Goal: Communication & Community: Answer question/provide support

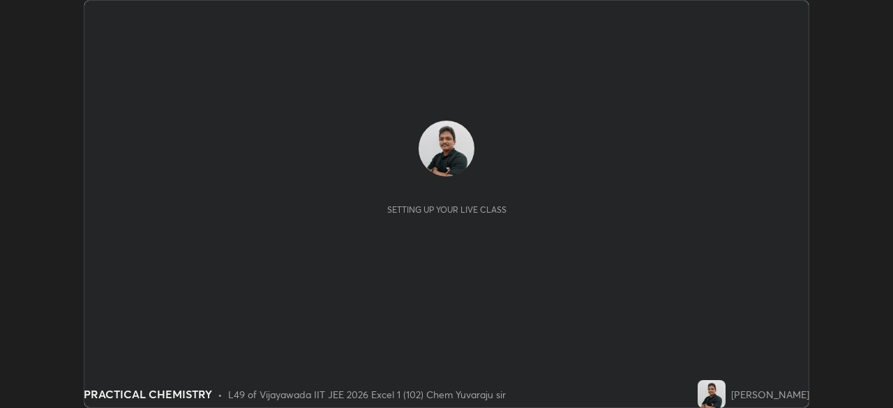
scroll to position [408, 893]
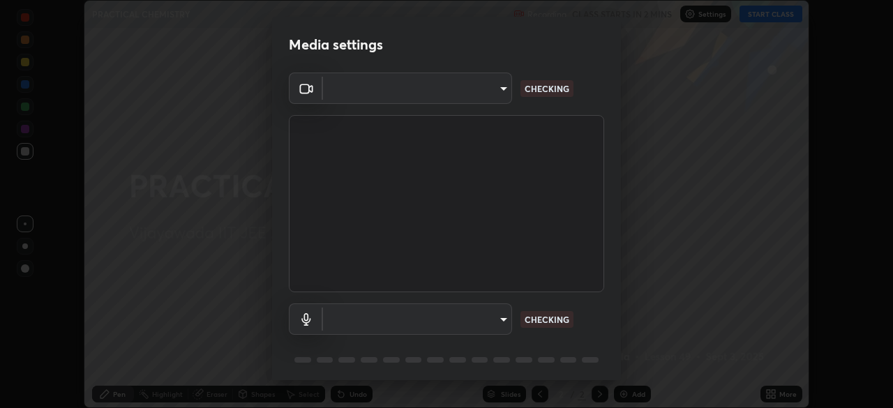
type input "3b33a3c761c0e45613f6c67bedc5ec5bb3616ed3905ce22176cb2855069b3ab3"
click at [487, 320] on body "Erase all PRACTICAL CHEMISTRY Recording CLASS STARTS IN 2 MINS Settings START C…" at bounding box center [446, 204] width 893 height 408
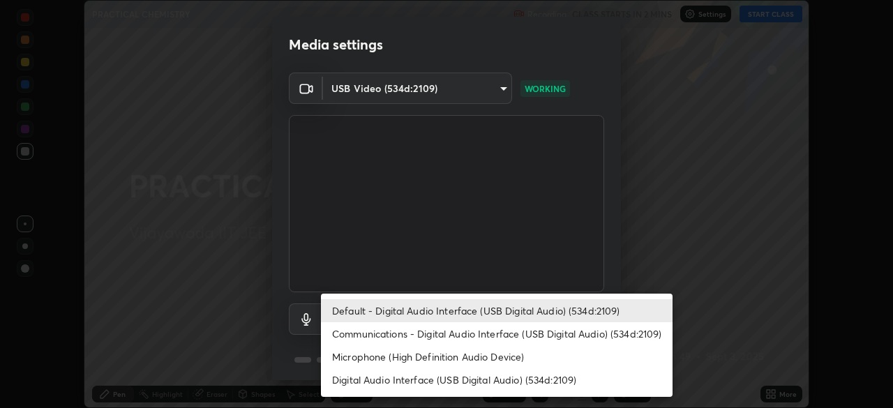
click at [461, 333] on li "Communications - Digital Audio Interface (USB Digital Audio) (534d:2109)" at bounding box center [497, 333] width 352 height 23
type input "communications"
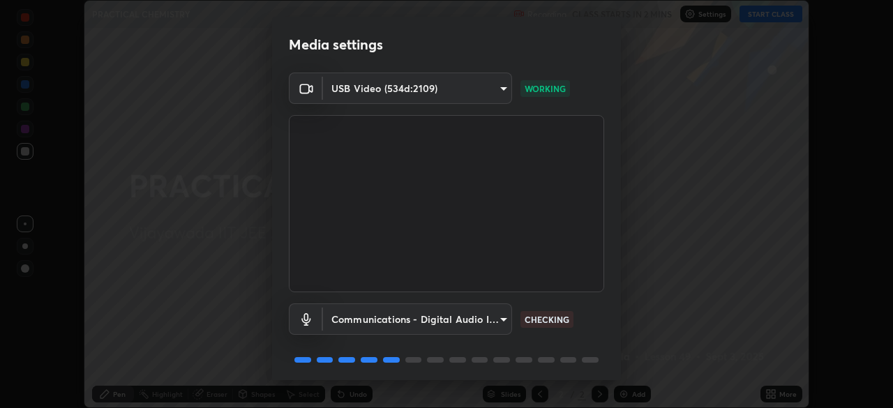
scroll to position [50, 0]
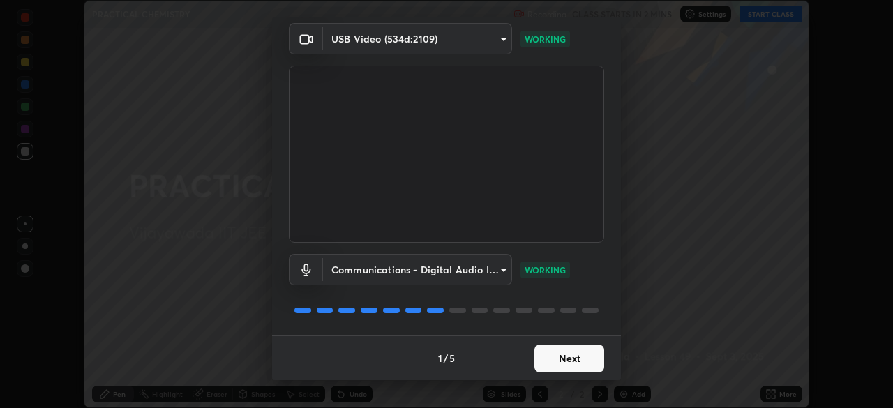
click at [562, 357] on button "Next" at bounding box center [570, 359] width 70 height 28
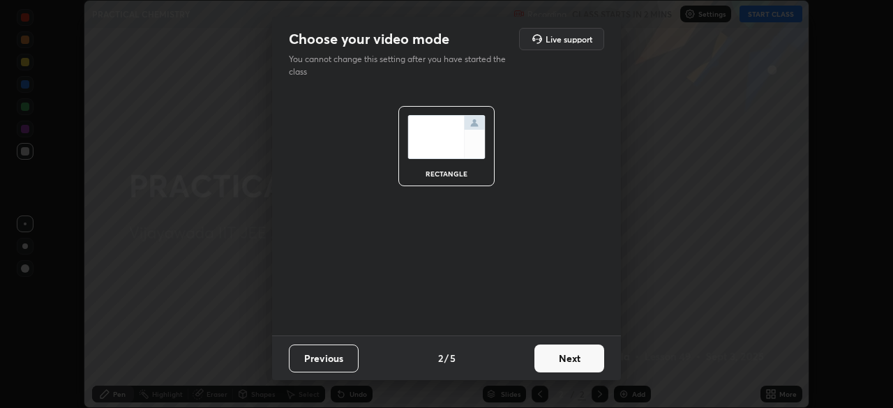
scroll to position [0, 0]
click at [581, 356] on button "Next" at bounding box center [570, 359] width 70 height 28
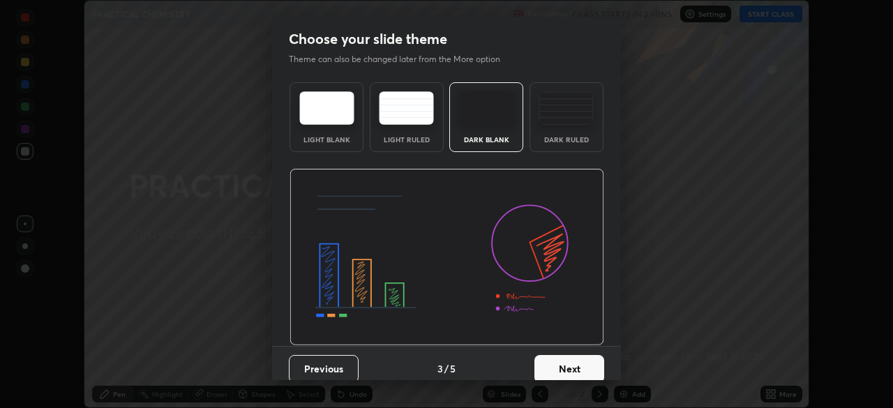
click at [588, 366] on button "Next" at bounding box center [570, 369] width 70 height 28
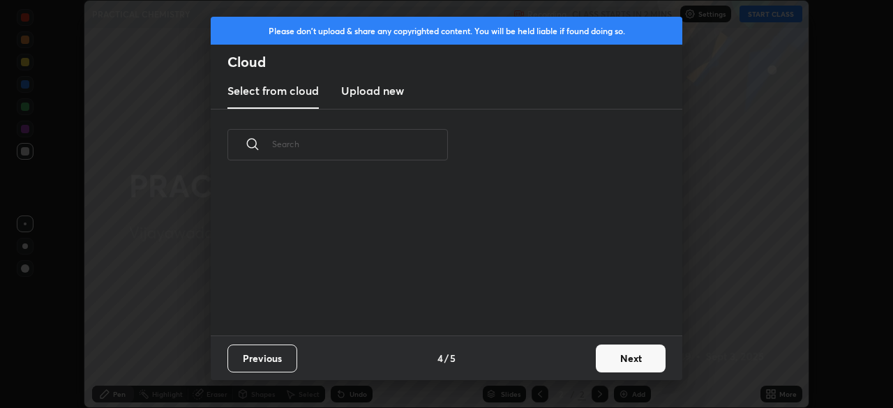
click at [629, 357] on button "Next" at bounding box center [631, 359] width 70 height 28
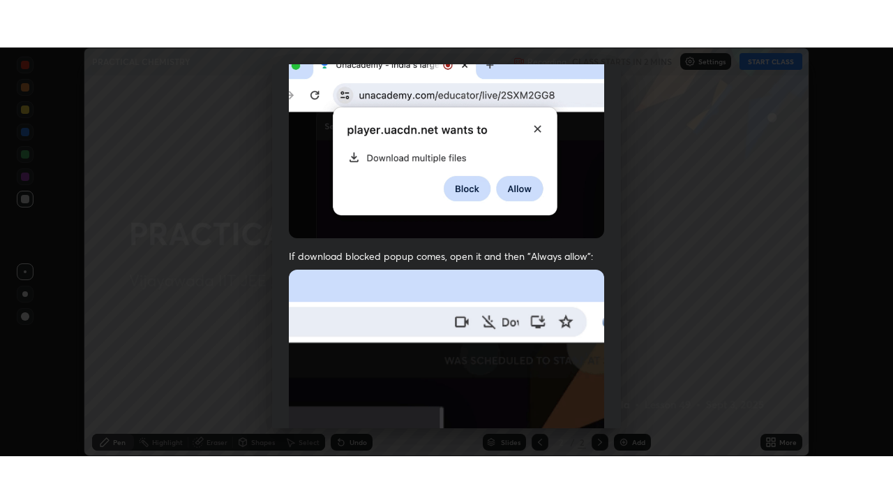
scroll to position [334, 0]
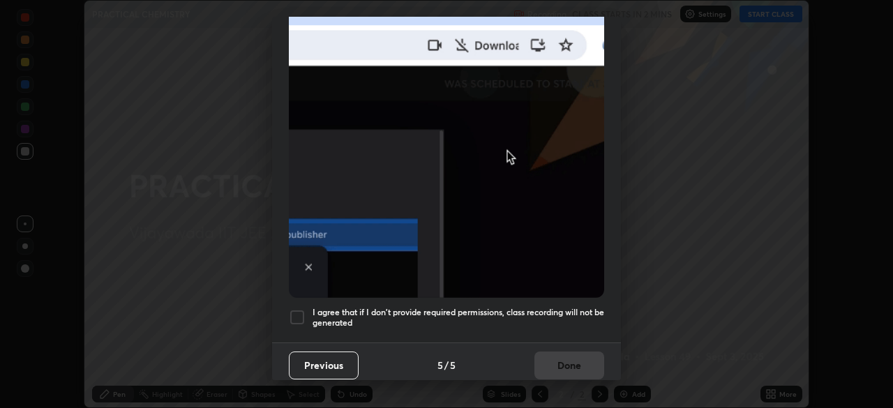
click at [301, 313] on div at bounding box center [297, 317] width 17 height 17
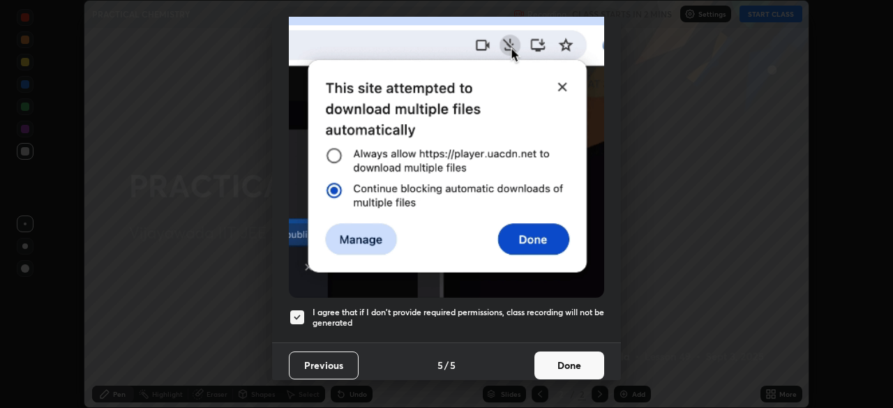
click at [549, 356] on button "Done" at bounding box center [570, 366] width 70 height 28
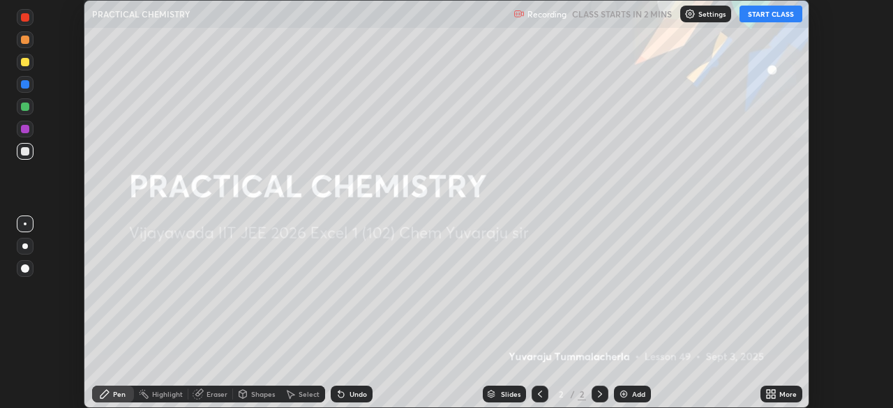
click at [773, 18] on button "START CLASS" at bounding box center [771, 14] width 63 height 17
click at [784, 391] on div "More" at bounding box center [788, 394] width 17 height 7
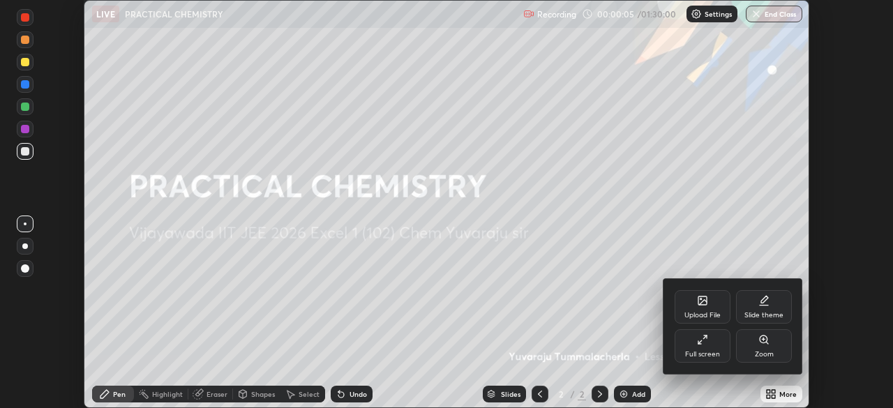
click at [716, 342] on div "Full screen" at bounding box center [703, 346] width 56 height 34
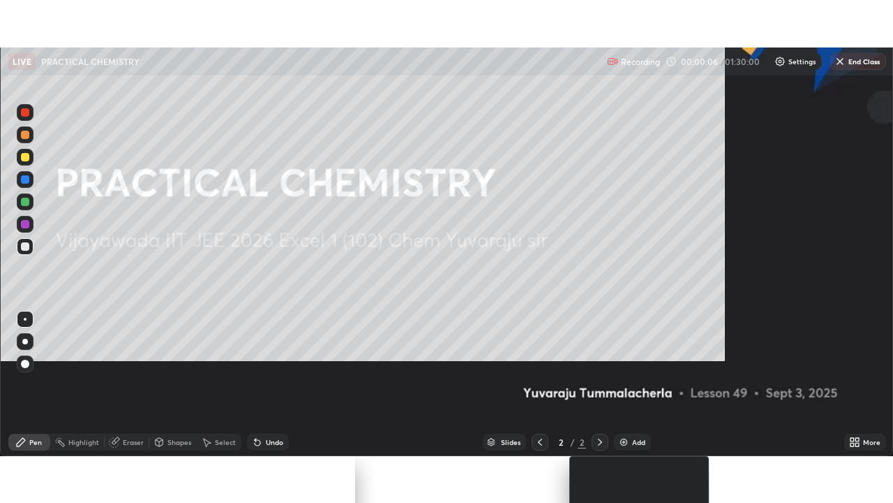
scroll to position [503, 893]
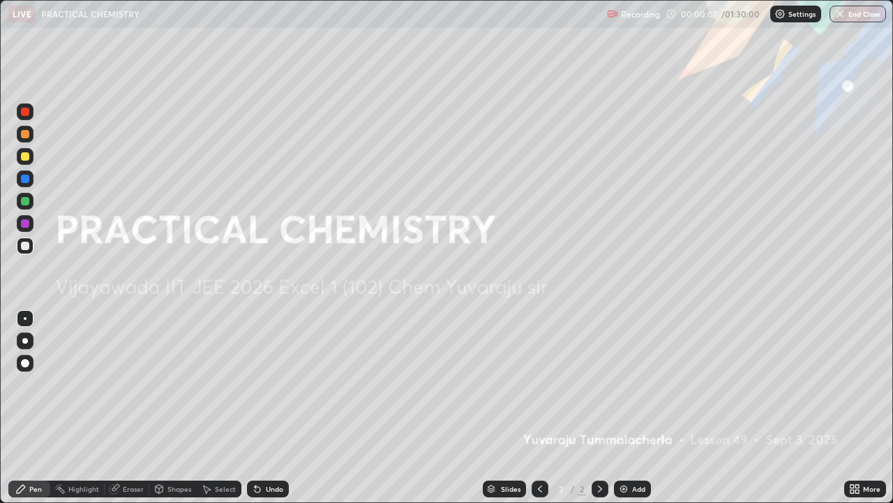
click at [632, 408] on div "Add" at bounding box center [638, 488] width 13 height 7
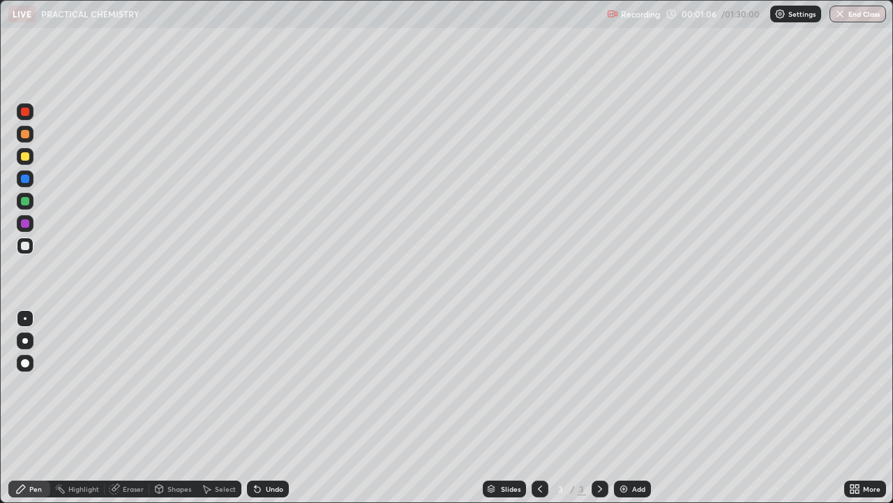
click at [263, 408] on div "Undo" at bounding box center [268, 488] width 42 height 17
click at [265, 408] on div "Undo" at bounding box center [268, 488] width 42 height 17
click at [255, 408] on icon at bounding box center [258, 490] width 6 height 6
click at [634, 408] on div "Add" at bounding box center [638, 488] width 13 height 7
click at [22, 158] on div at bounding box center [25, 156] width 8 height 8
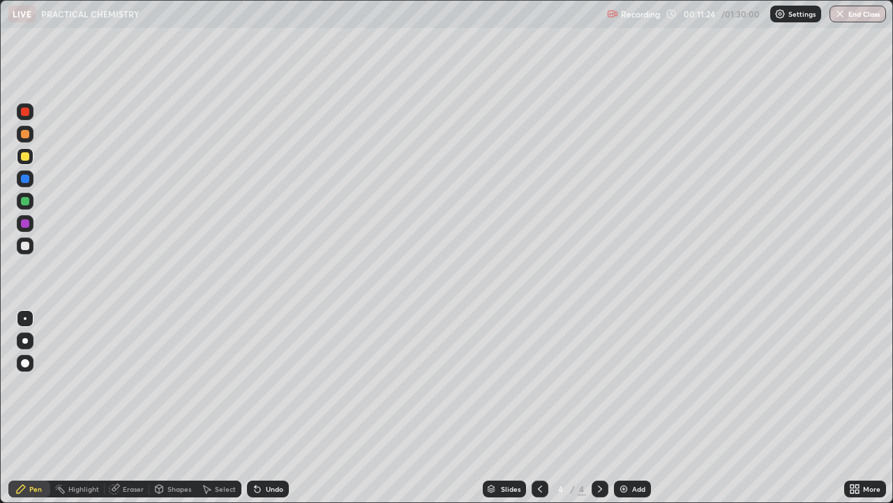
click at [267, 408] on div "Undo" at bounding box center [274, 488] width 17 height 7
click at [271, 408] on div "Undo" at bounding box center [268, 488] width 42 height 17
click at [268, 408] on div "Undo" at bounding box center [268, 488] width 42 height 17
click at [265, 408] on div "Undo" at bounding box center [268, 488] width 42 height 17
click at [258, 408] on div "Undo" at bounding box center [265, 489] width 47 height 28
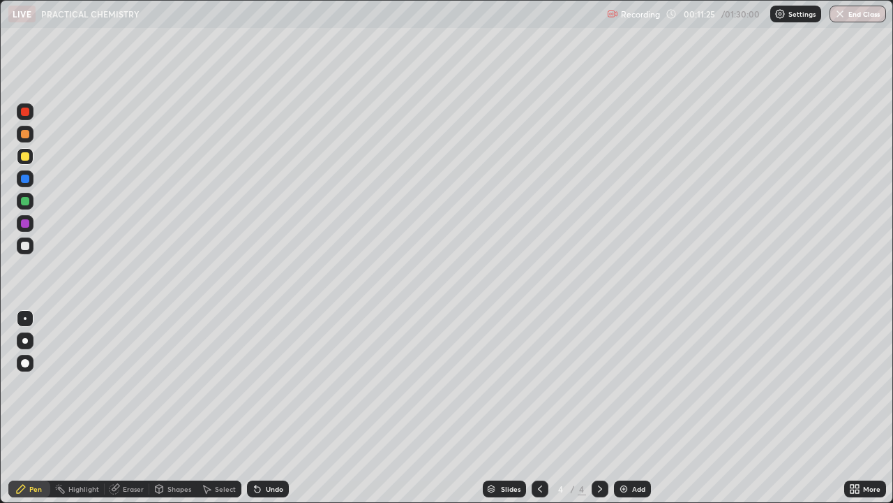
click at [258, 408] on div "Undo" at bounding box center [265, 489] width 47 height 28
click at [261, 408] on div "Undo" at bounding box center [268, 488] width 42 height 17
click at [25, 244] on div at bounding box center [25, 246] width 8 height 8
click at [24, 205] on div at bounding box center [25, 201] width 8 height 8
click at [277, 408] on div "Undo" at bounding box center [274, 488] width 17 height 7
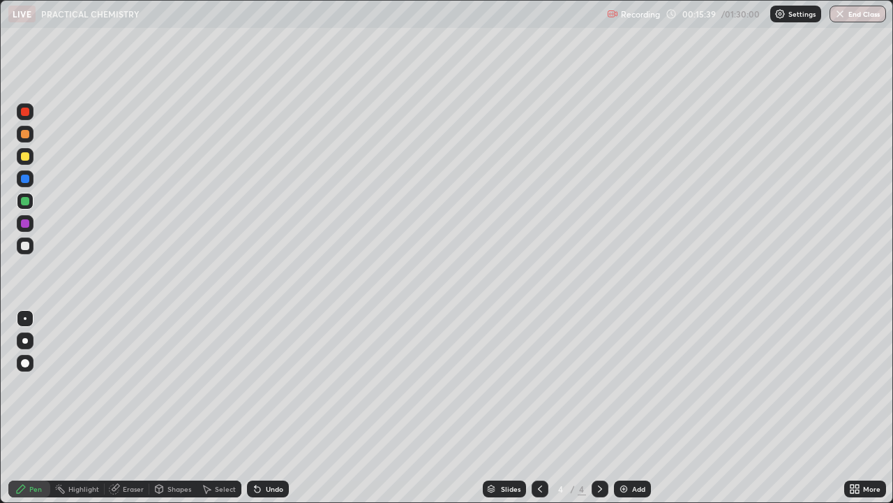
click at [279, 408] on div "Undo" at bounding box center [274, 488] width 17 height 7
click at [636, 408] on div "Add" at bounding box center [638, 488] width 13 height 7
click at [25, 246] on div at bounding box center [25, 246] width 8 height 8
click at [31, 154] on div at bounding box center [25, 156] width 17 height 17
click at [271, 408] on div "Undo" at bounding box center [274, 488] width 17 height 7
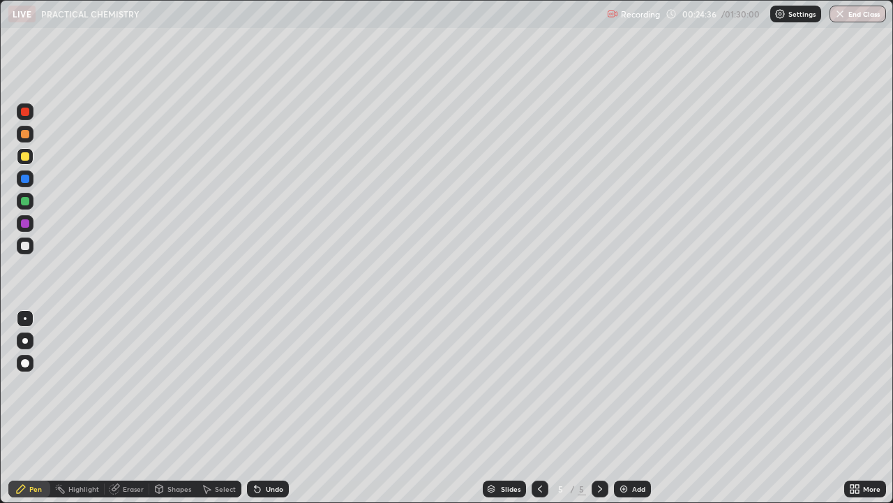
click at [635, 408] on div "Add" at bounding box center [638, 488] width 13 height 7
click at [255, 408] on icon at bounding box center [258, 490] width 6 height 6
click at [258, 408] on icon at bounding box center [258, 490] width 6 height 6
click at [255, 408] on icon at bounding box center [258, 490] width 6 height 6
click at [272, 408] on div "Undo" at bounding box center [274, 488] width 17 height 7
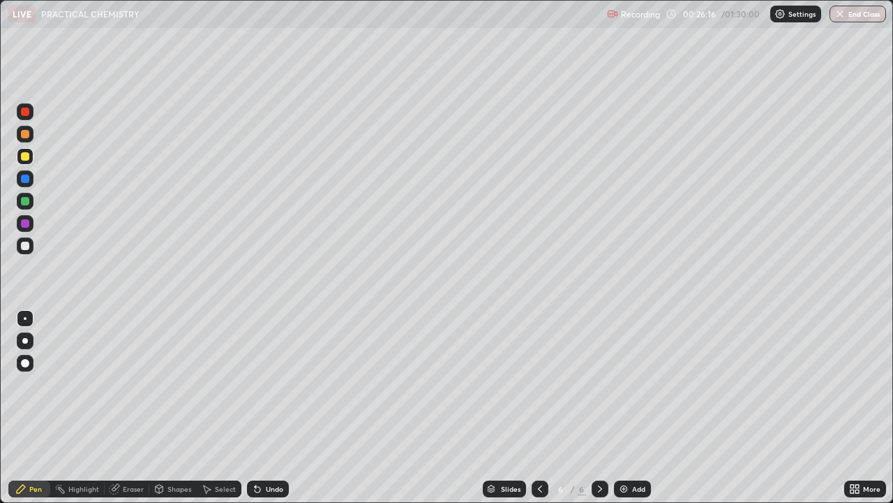
click at [24, 242] on div at bounding box center [25, 246] width 8 height 8
click at [272, 408] on div "Undo" at bounding box center [268, 488] width 42 height 17
click at [274, 408] on div "Undo" at bounding box center [274, 488] width 17 height 7
click at [275, 408] on div "Undo" at bounding box center [268, 488] width 42 height 17
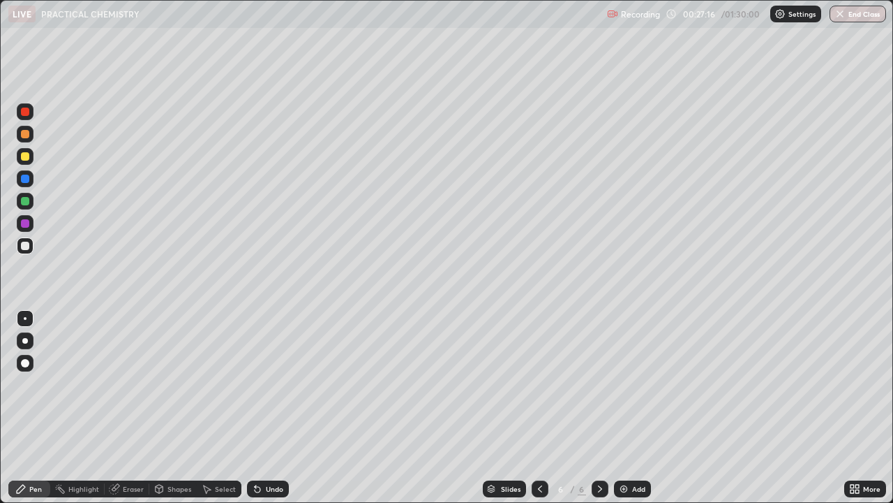
click at [274, 408] on div "Undo" at bounding box center [268, 488] width 42 height 17
click at [273, 408] on div "Undo" at bounding box center [268, 488] width 42 height 17
click at [278, 408] on div "Undo" at bounding box center [268, 488] width 42 height 17
click at [281, 408] on div "Undo" at bounding box center [274, 488] width 17 height 7
click at [27, 200] on div at bounding box center [25, 201] width 8 height 8
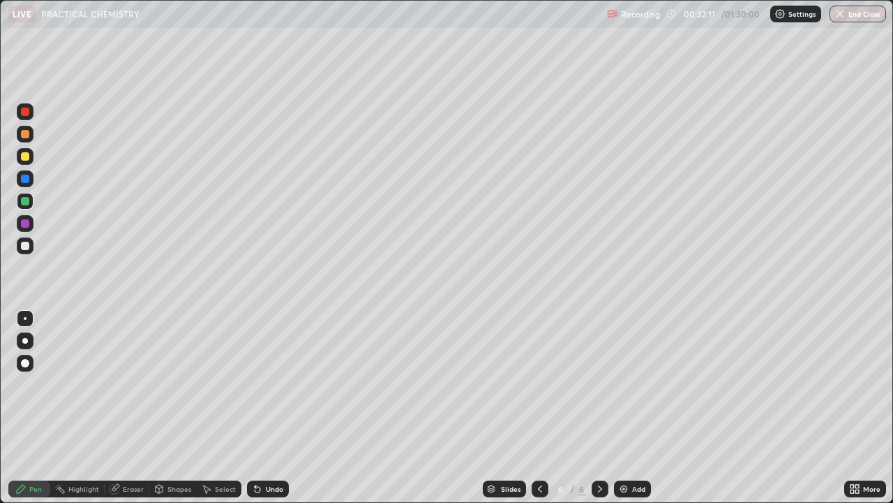
click at [635, 408] on div "Add" at bounding box center [632, 488] width 37 height 17
click at [24, 244] on div at bounding box center [25, 246] width 8 height 8
click at [540, 408] on icon at bounding box center [540, 488] width 11 height 11
click at [599, 408] on icon at bounding box center [600, 488] width 11 height 11
click at [269, 408] on div "Undo" at bounding box center [268, 488] width 42 height 17
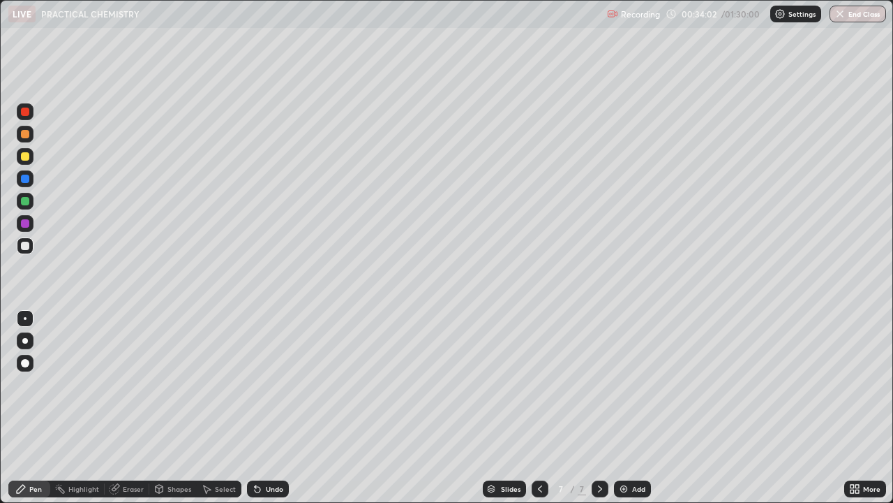
click at [29, 160] on div at bounding box center [25, 156] width 17 height 17
click at [267, 408] on div "Undo" at bounding box center [274, 488] width 17 height 7
click at [267, 408] on div "Undo" at bounding box center [268, 488] width 42 height 17
click at [266, 408] on div "Undo" at bounding box center [268, 488] width 42 height 17
click at [265, 408] on div "Undo" at bounding box center [268, 488] width 42 height 17
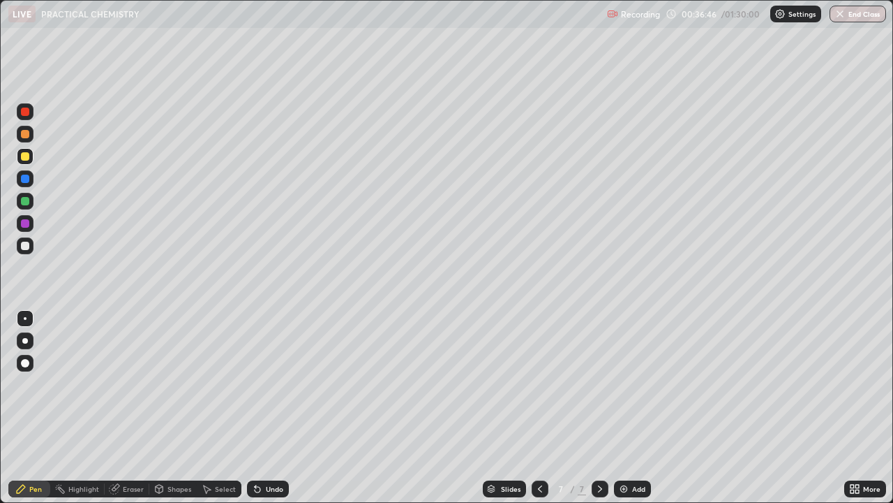
click at [274, 408] on div "Undo" at bounding box center [274, 488] width 17 height 7
click at [636, 408] on div "Add" at bounding box center [638, 488] width 13 height 7
click at [260, 408] on div "Undo" at bounding box center [268, 488] width 42 height 17
click at [262, 408] on div "Undo" at bounding box center [268, 488] width 42 height 17
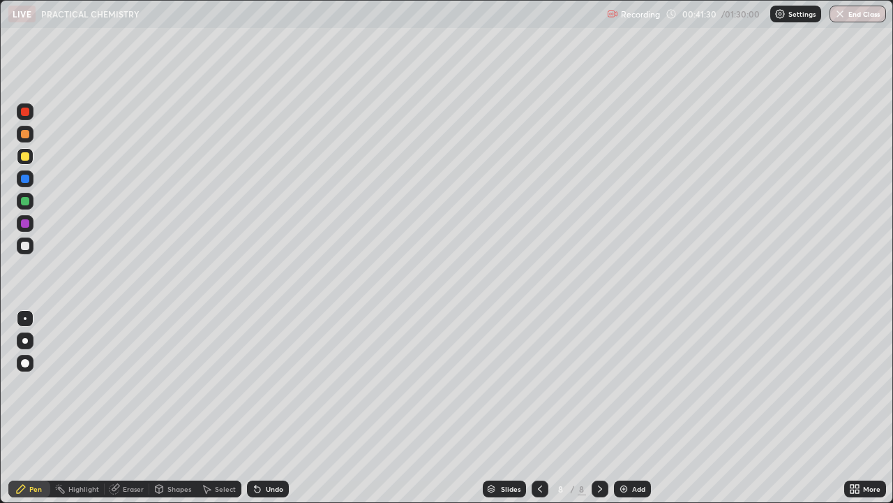
click at [267, 408] on div "Undo" at bounding box center [274, 488] width 17 height 7
click at [274, 408] on div "Undo" at bounding box center [268, 488] width 42 height 17
click at [269, 408] on div "Undo" at bounding box center [268, 488] width 42 height 17
click at [24, 244] on div at bounding box center [25, 246] width 8 height 8
click at [268, 408] on div "Undo" at bounding box center [274, 488] width 17 height 7
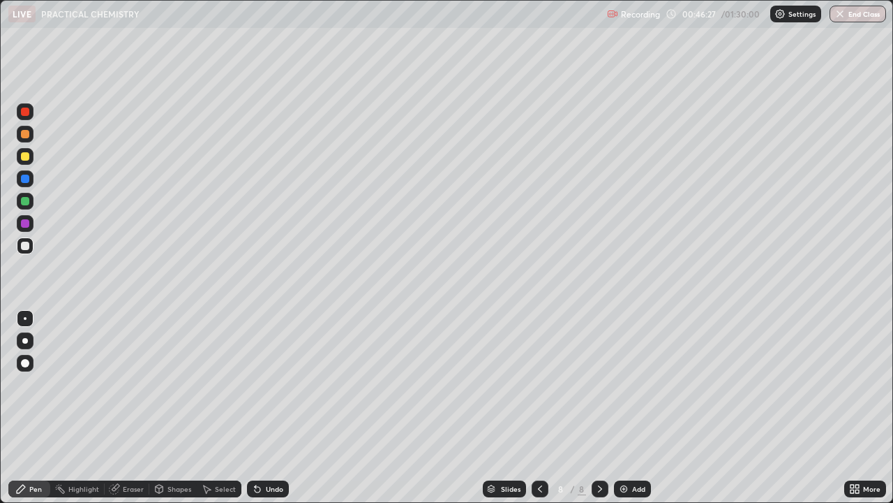
click at [134, 408] on div "Eraser" at bounding box center [133, 488] width 21 height 7
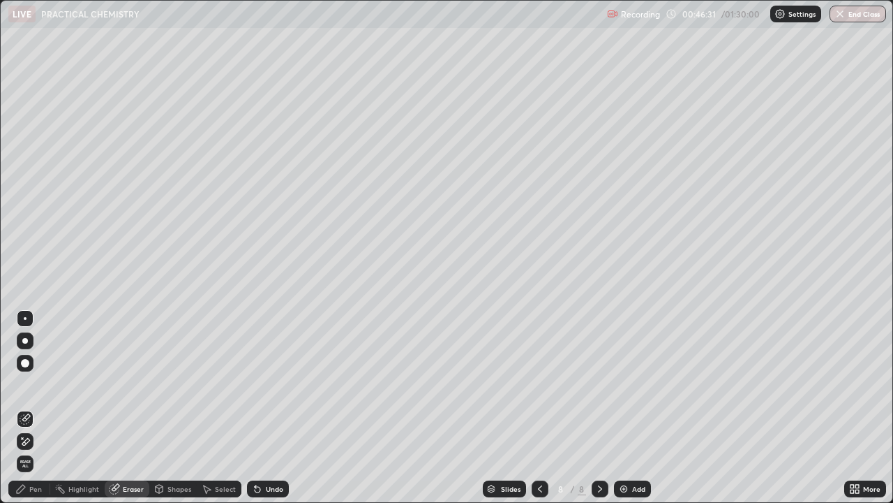
click at [33, 408] on div "Pen" at bounding box center [35, 488] width 13 height 7
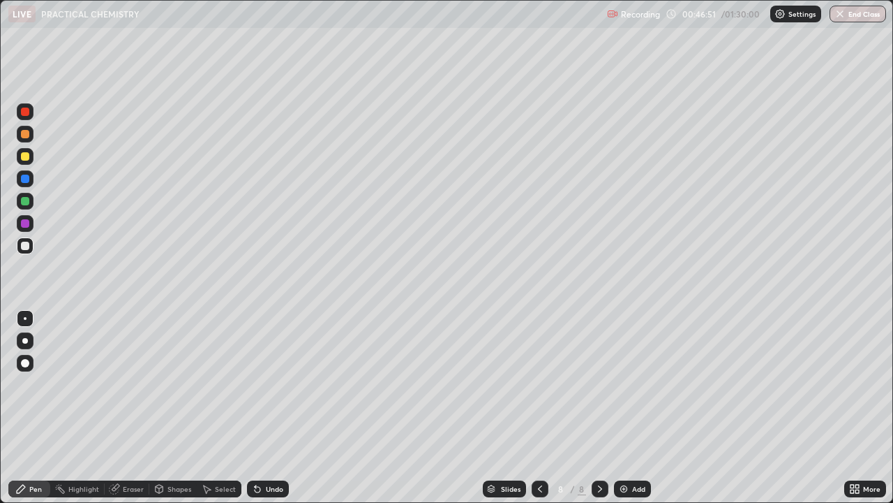
click at [630, 408] on div "Add" at bounding box center [632, 488] width 37 height 17
click at [27, 156] on div at bounding box center [25, 156] width 8 height 8
click at [26, 248] on div at bounding box center [25, 246] width 8 height 8
click at [26, 201] on div at bounding box center [25, 201] width 8 height 8
click at [272, 408] on div "Undo" at bounding box center [274, 488] width 17 height 7
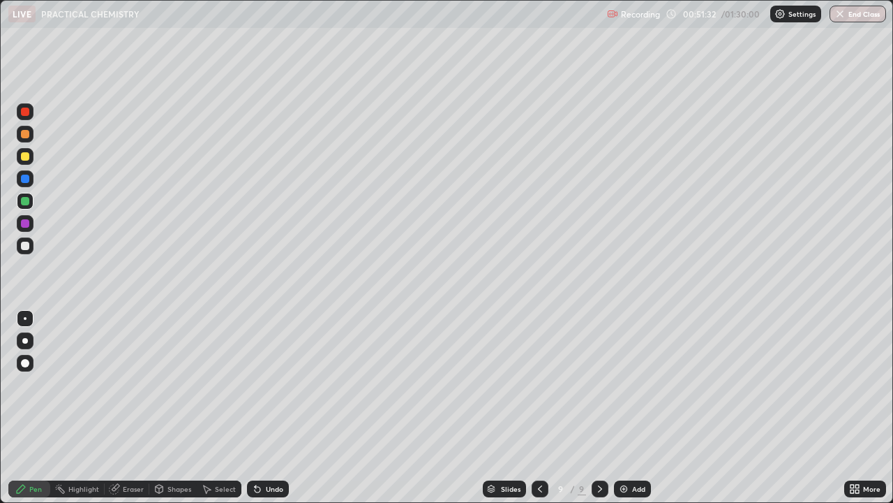
click at [541, 408] on icon at bounding box center [540, 488] width 11 height 11
click at [600, 408] on icon at bounding box center [600, 488] width 11 height 11
click at [539, 408] on icon at bounding box center [540, 488] width 11 height 11
click at [536, 408] on div at bounding box center [540, 488] width 17 height 17
click at [540, 408] on icon at bounding box center [540, 488] width 11 height 11
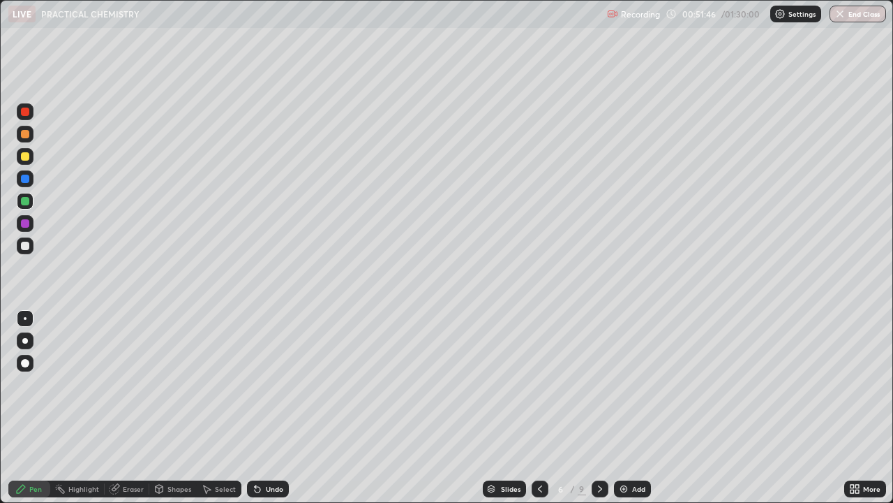
click at [539, 408] on icon at bounding box center [540, 488] width 11 height 11
click at [596, 408] on div at bounding box center [600, 488] width 17 height 17
click at [599, 408] on icon at bounding box center [600, 488] width 11 height 11
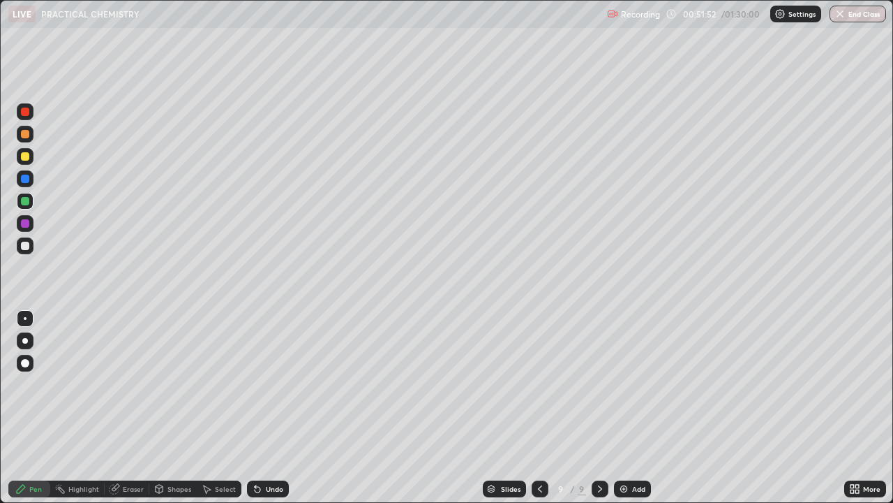
click at [599, 408] on icon at bounding box center [600, 488] width 11 height 11
click at [24, 163] on div at bounding box center [25, 156] width 17 height 17
click at [631, 408] on div "Add" at bounding box center [632, 488] width 37 height 17
click at [266, 408] on div "Undo" at bounding box center [274, 488] width 17 height 7
click at [263, 408] on div "Undo" at bounding box center [268, 488] width 42 height 17
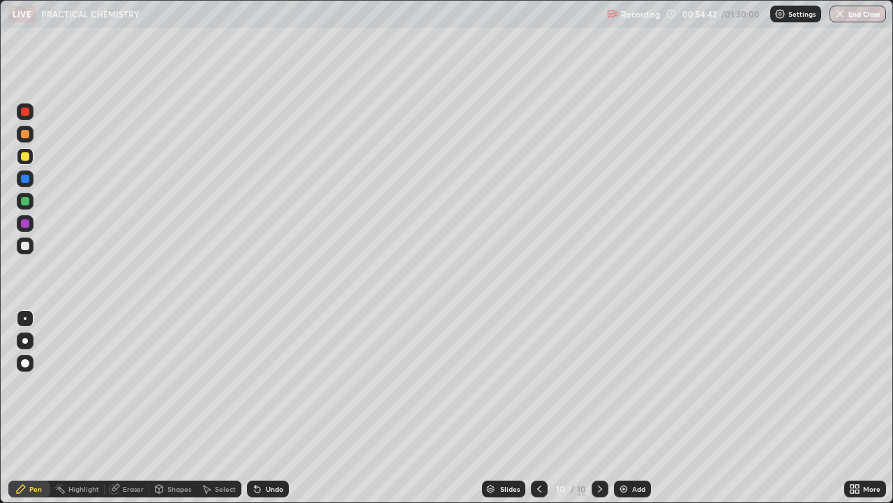
click at [271, 408] on div "Undo" at bounding box center [274, 488] width 17 height 7
click at [267, 408] on div "Undo" at bounding box center [274, 488] width 17 height 7
click at [268, 408] on div "Undo" at bounding box center [274, 488] width 17 height 7
click at [269, 408] on div "Undo" at bounding box center [274, 488] width 17 height 7
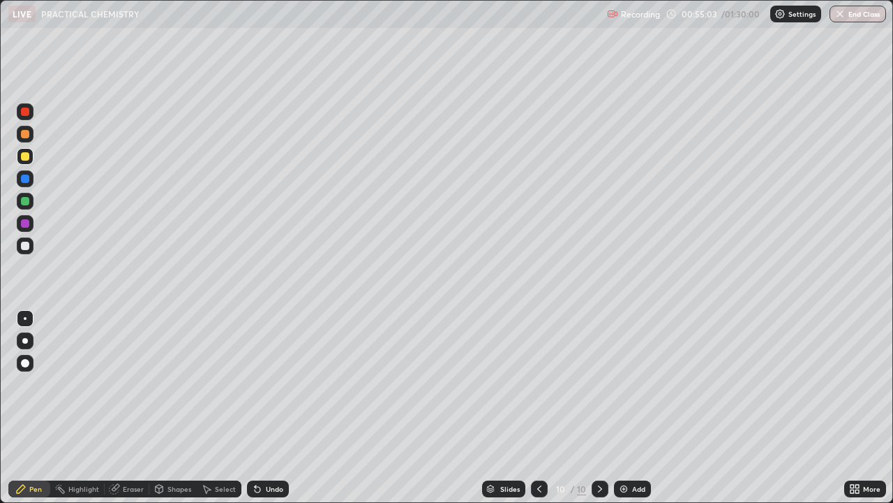
click at [267, 408] on div "Undo" at bounding box center [274, 488] width 17 height 7
click at [269, 408] on div "Undo" at bounding box center [268, 488] width 42 height 17
click at [28, 197] on div at bounding box center [25, 201] width 17 height 17
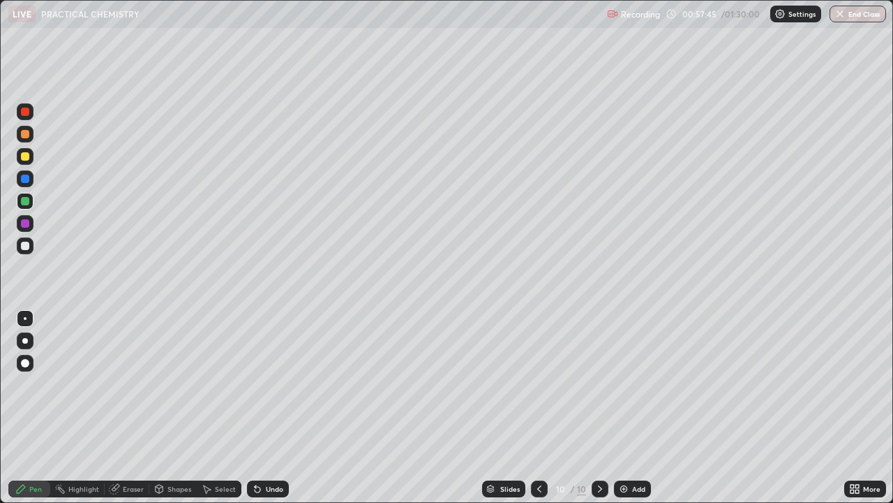
click at [538, 408] on icon at bounding box center [539, 488] width 11 height 11
click at [599, 408] on icon at bounding box center [600, 488] width 11 height 11
click at [269, 408] on div "Undo" at bounding box center [274, 488] width 17 height 7
click at [25, 135] on div at bounding box center [25, 134] width 8 height 8
click at [538, 408] on icon at bounding box center [539, 488] width 11 height 11
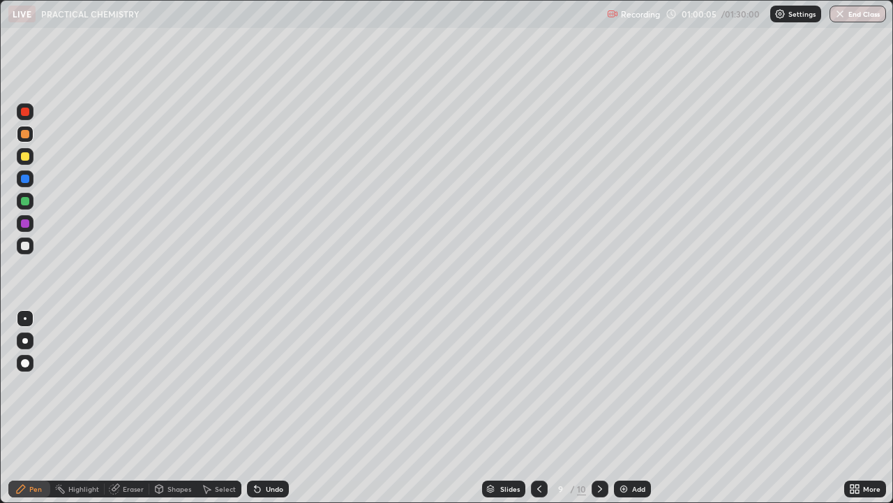
click at [603, 408] on icon at bounding box center [600, 488] width 11 height 11
click at [30, 251] on div at bounding box center [25, 245] width 17 height 17
click at [263, 408] on div "Undo" at bounding box center [268, 488] width 42 height 17
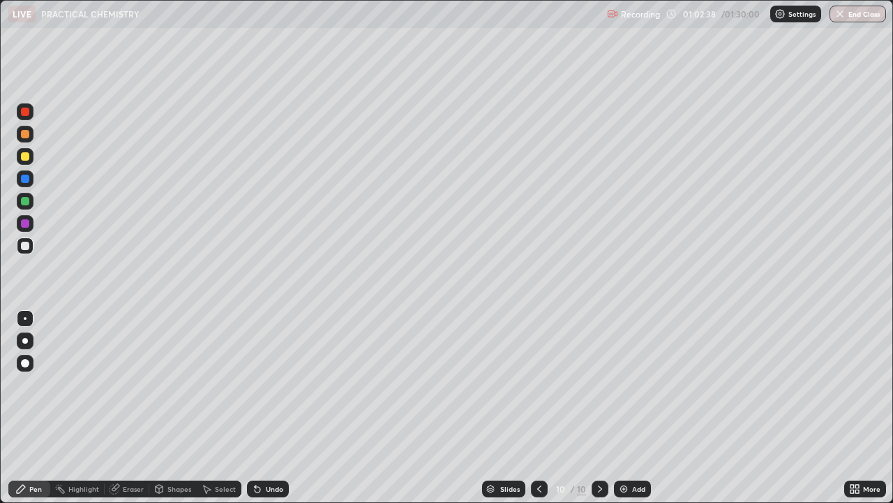
click at [262, 408] on div "Undo" at bounding box center [268, 488] width 42 height 17
click at [269, 408] on div "Undo" at bounding box center [268, 488] width 42 height 17
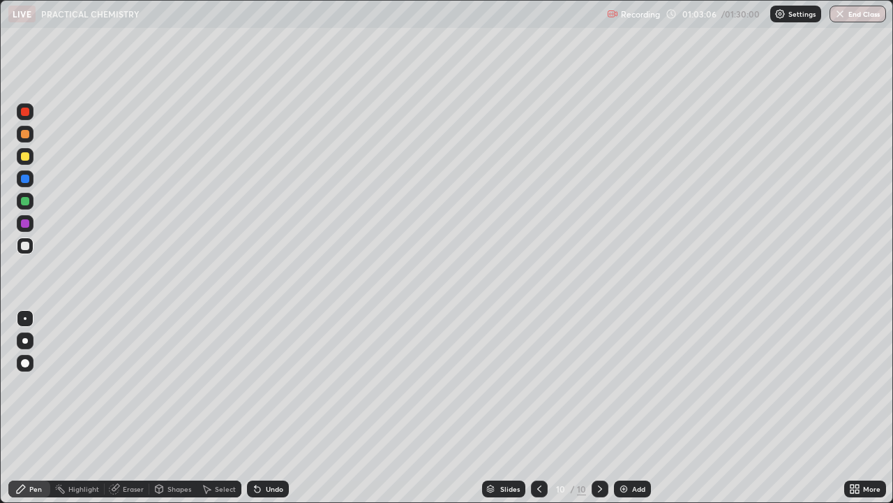
click at [268, 408] on div "Undo" at bounding box center [268, 488] width 42 height 17
click at [264, 408] on div "Undo" at bounding box center [268, 488] width 42 height 17
click at [265, 408] on div "Undo" at bounding box center [268, 488] width 42 height 17
click at [266, 408] on div "Undo" at bounding box center [268, 488] width 42 height 17
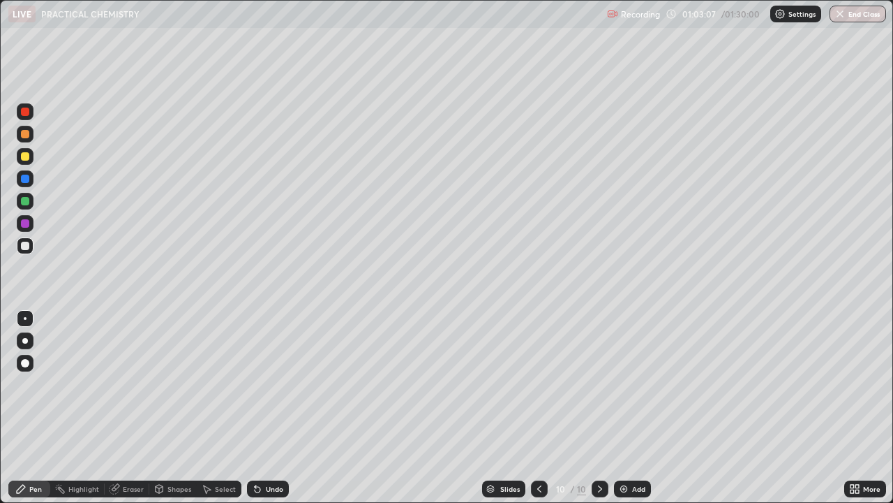
click at [263, 408] on div "Undo" at bounding box center [268, 488] width 42 height 17
click at [262, 408] on div "Undo" at bounding box center [268, 488] width 42 height 17
click at [632, 408] on div "Add" at bounding box center [638, 488] width 13 height 7
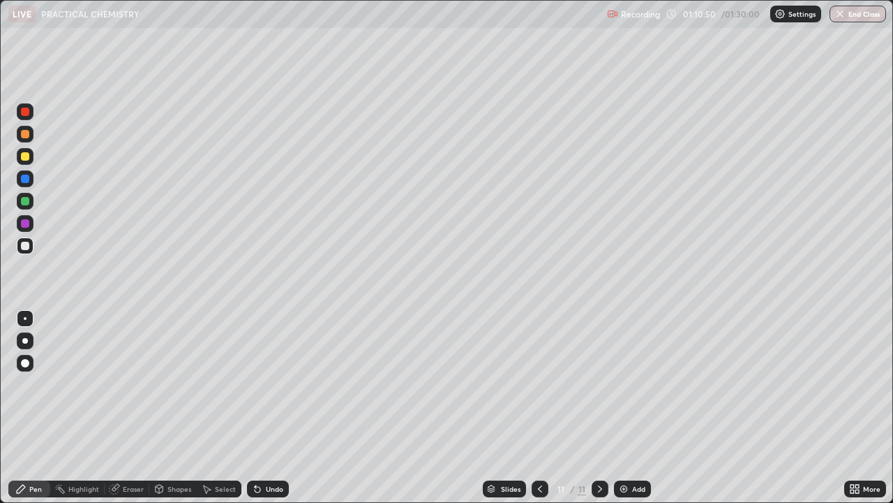
click at [261, 408] on div "Undo" at bounding box center [268, 488] width 42 height 17
click at [24, 134] on div at bounding box center [25, 134] width 8 height 8
click at [27, 252] on div at bounding box center [25, 245] width 17 height 17
click at [24, 136] on div at bounding box center [25, 134] width 8 height 8
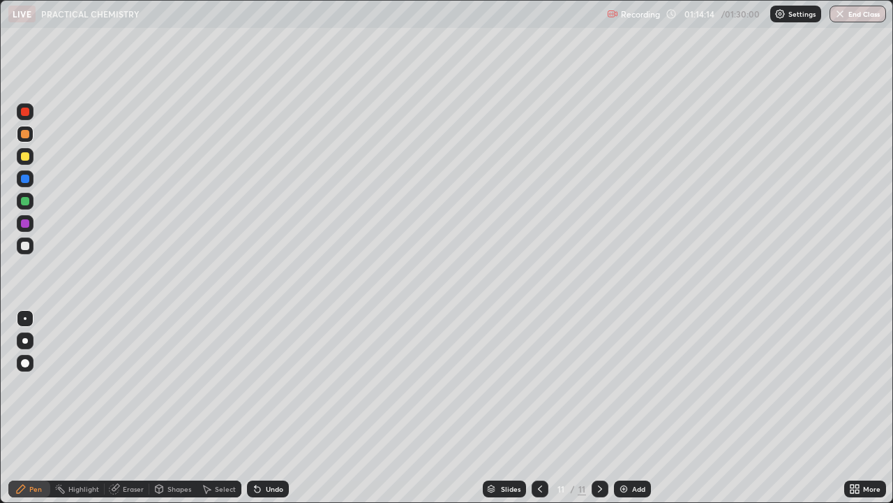
click at [25, 159] on div at bounding box center [25, 156] width 8 height 8
click at [747, 408] on div "Slides 11 / 11 Add" at bounding box center [567, 489] width 556 height 28
click at [630, 408] on div "Add" at bounding box center [632, 488] width 37 height 17
click at [540, 408] on icon at bounding box center [540, 488] width 11 height 11
click at [599, 408] on icon at bounding box center [600, 488] width 11 height 11
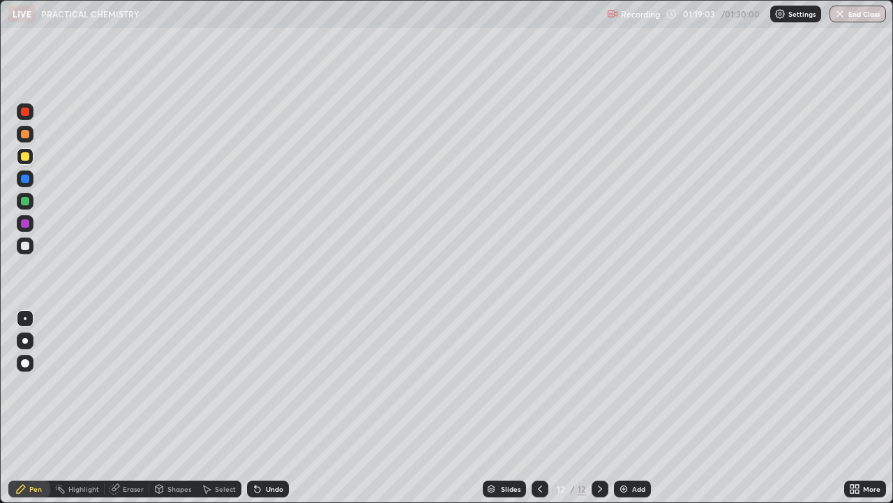
click at [28, 204] on div at bounding box center [25, 201] width 8 height 8
click at [26, 246] on div at bounding box center [25, 246] width 8 height 8
click at [28, 158] on div at bounding box center [25, 156] width 8 height 8
click at [26, 249] on div at bounding box center [25, 246] width 8 height 8
click at [424, 408] on div "Slides 12 / 12 Add" at bounding box center [567, 489] width 556 height 28
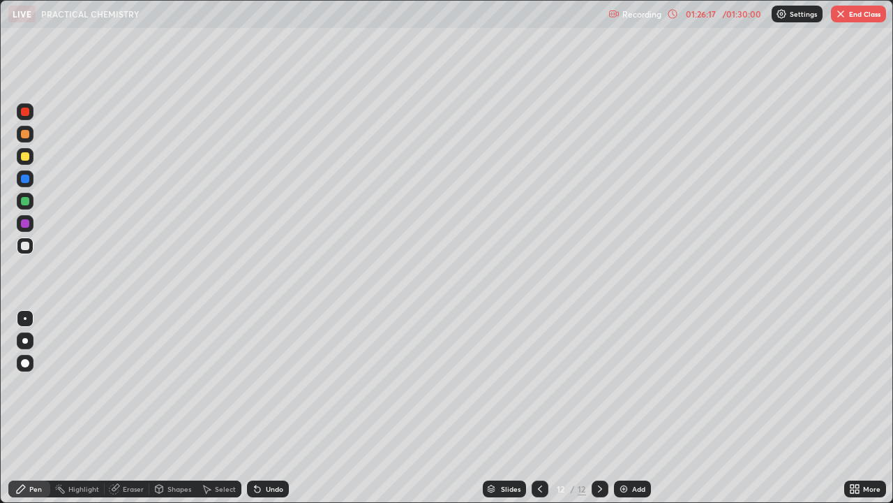
click at [628, 408] on img at bounding box center [623, 488] width 11 height 11
click at [538, 408] on icon at bounding box center [540, 488] width 4 height 7
click at [599, 408] on icon at bounding box center [600, 488] width 11 height 11
click at [266, 408] on div "Undo" at bounding box center [274, 488] width 17 height 7
click at [273, 408] on div "Undo" at bounding box center [274, 488] width 17 height 7
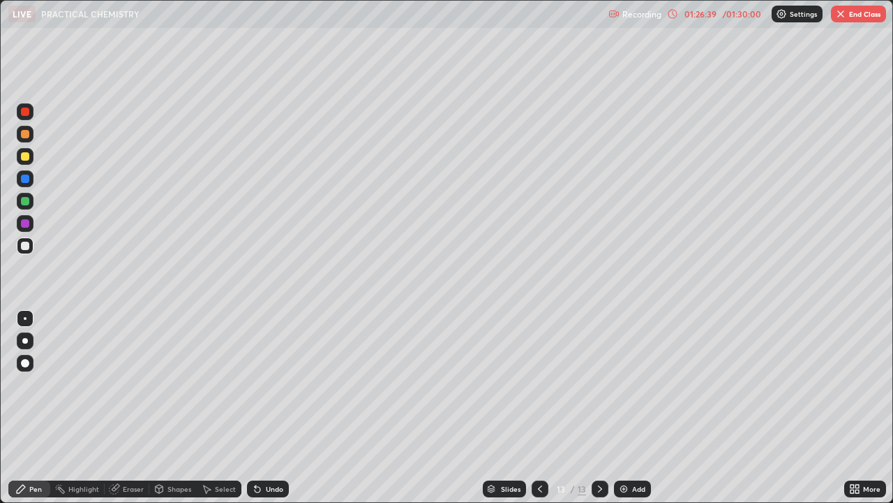
click at [23, 158] on div at bounding box center [25, 156] width 8 height 8
click at [24, 244] on div at bounding box center [25, 246] width 8 height 8
click at [269, 408] on div "Undo" at bounding box center [274, 488] width 17 height 7
click at [23, 199] on div at bounding box center [25, 201] width 8 height 8
click at [269, 408] on div "Undo" at bounding box center [274, 488] width 17 height 7
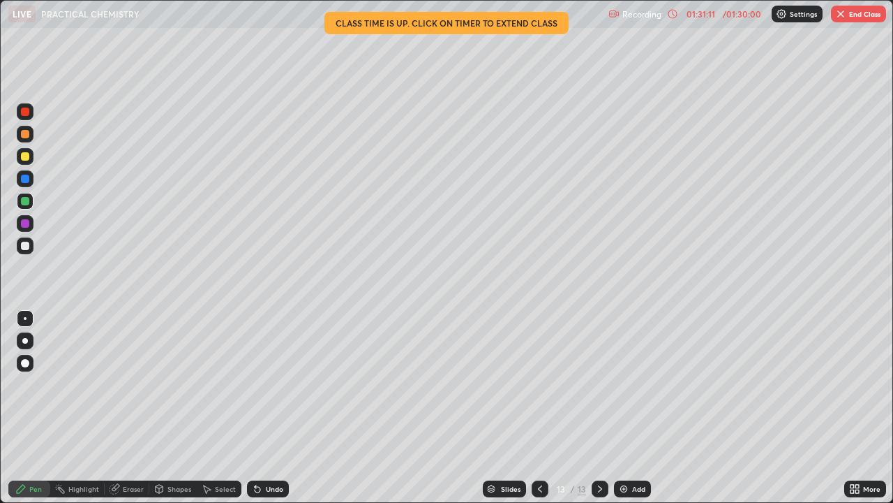
click at [862, 19] on button "End Class" at bounding box center [858, 14] width 55 height 17
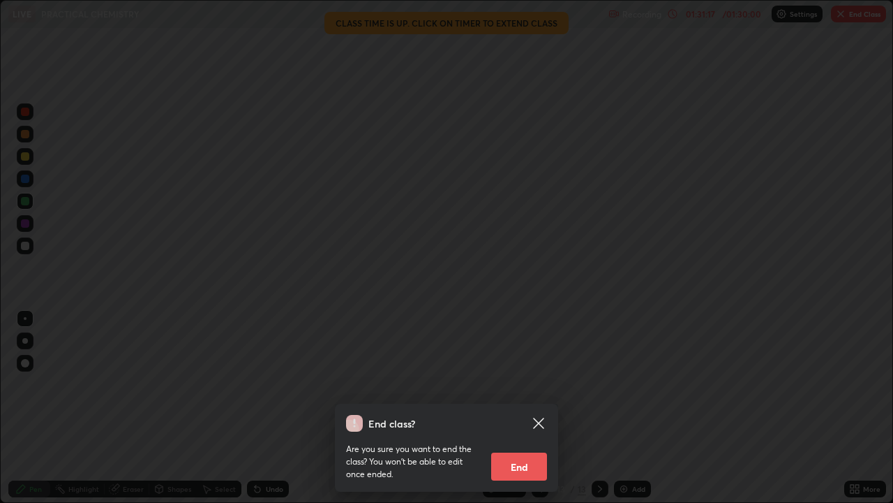
click at [524, 408] on button "End" at bounding box center [519, 466] width 56 height 28
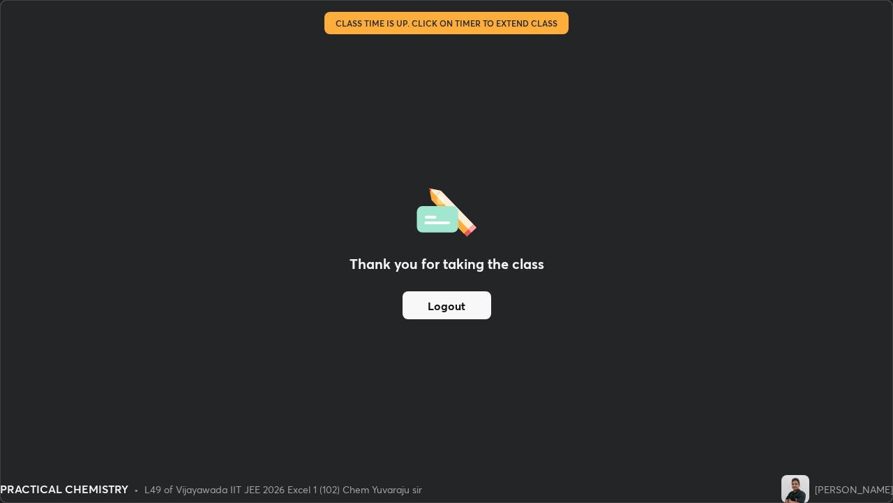
click at [454, 308] on button "Logout" at bounding box center [447, 305] width 89 height 28
